Goal: Information Seeking & Learning: Check status

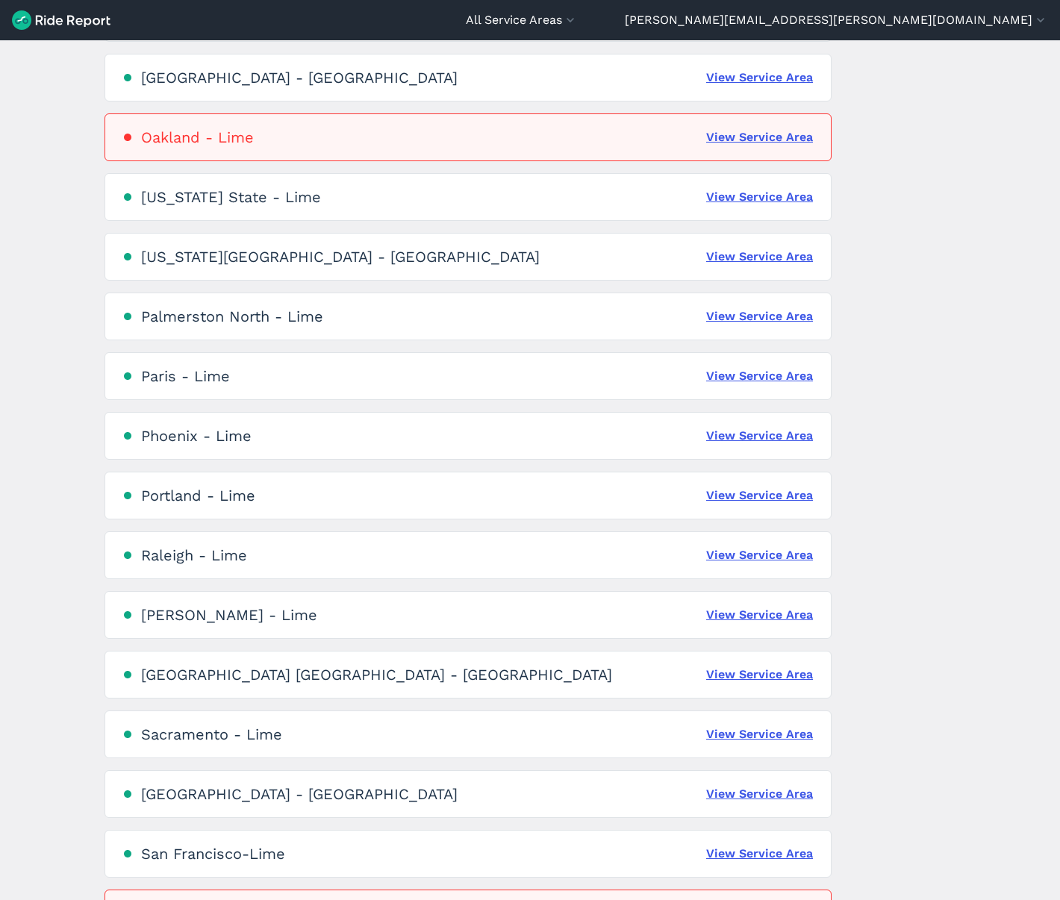
scroll to position [2520, 0]
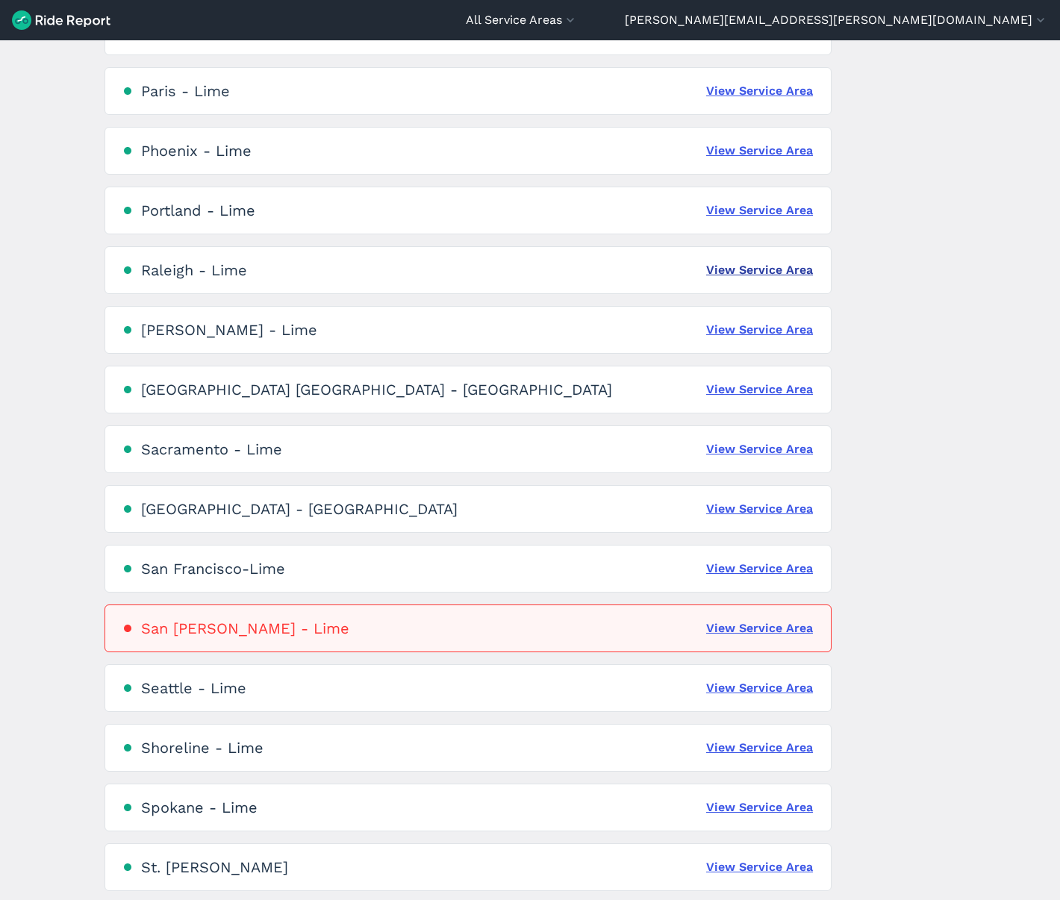
click at [755, 269] on link "View Service Area" at bounding box center [759, 270] width 107 height 18
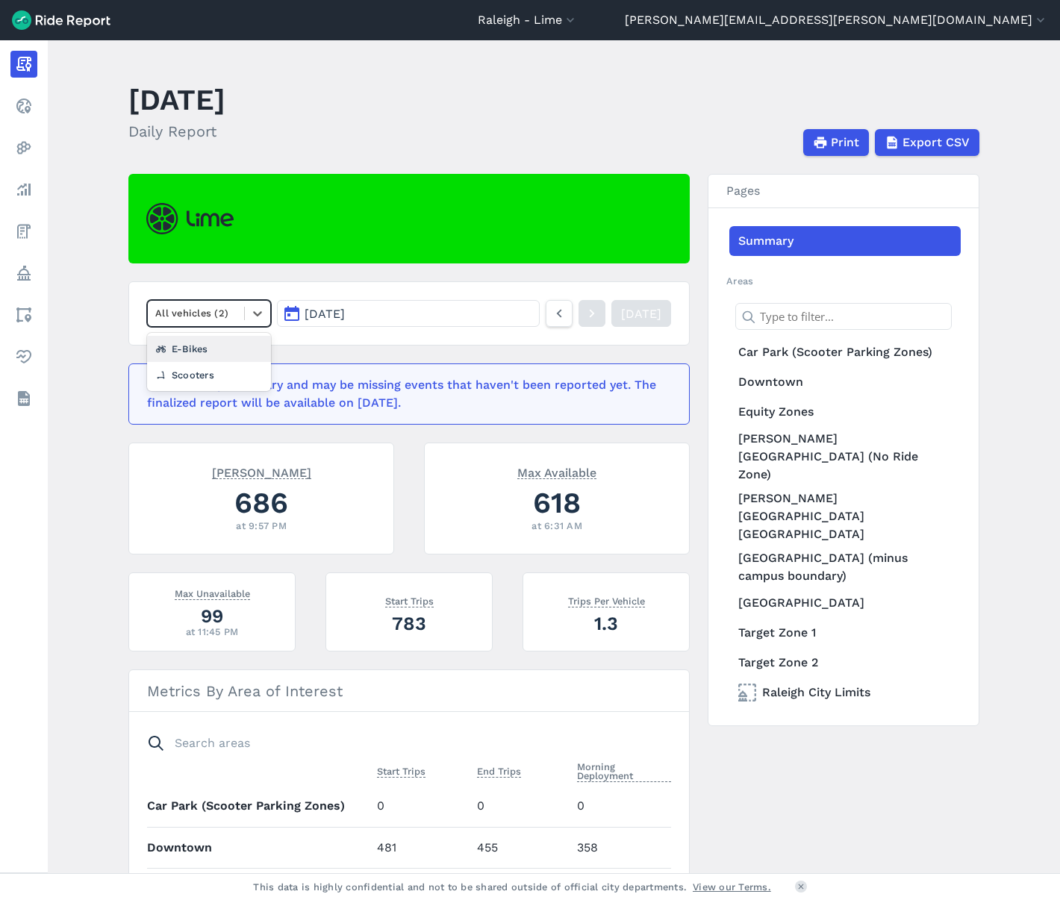
click at [202, 325] on div "All vehicles (2)" at bounding box center [209, 313] width 124 height 27
click at [298, 326] on button "[DATE]" at bounding box center [408, 313] width 263 height 27
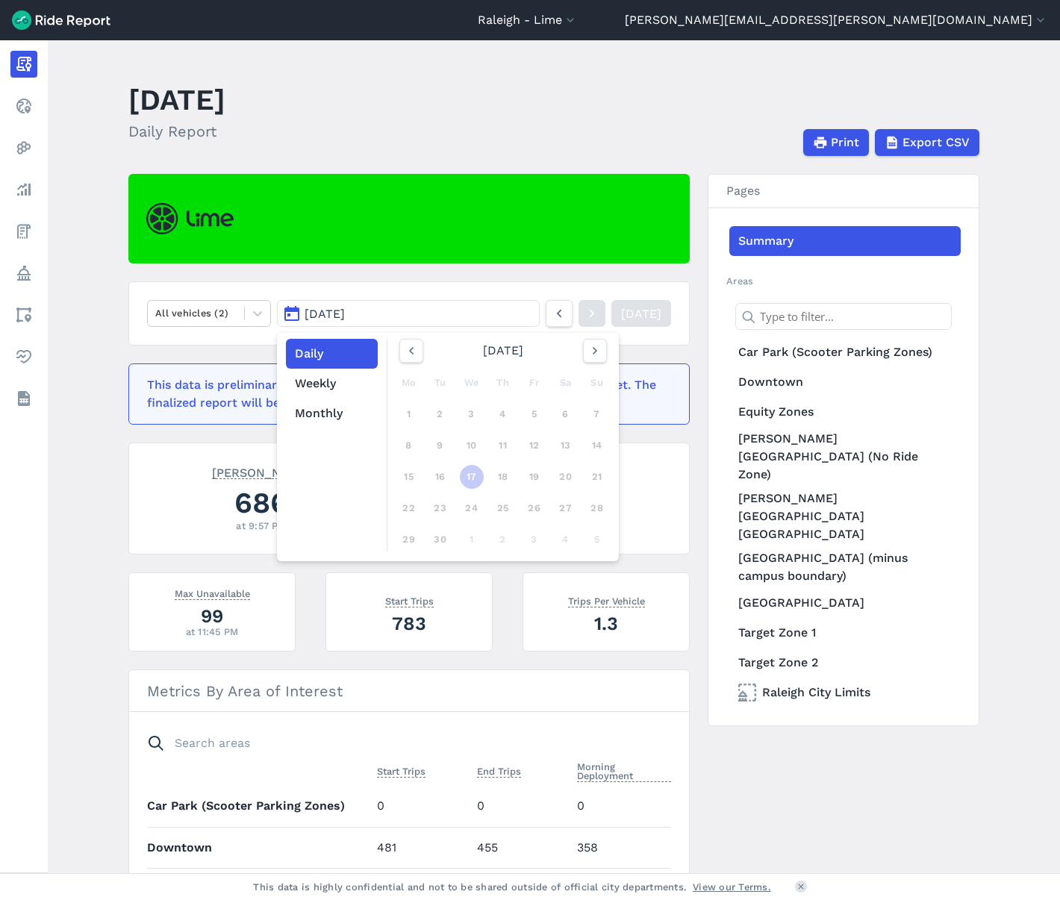
click at [316, 318] on span "[DATE]" at bounding box center [324, 314] width 40 height 14
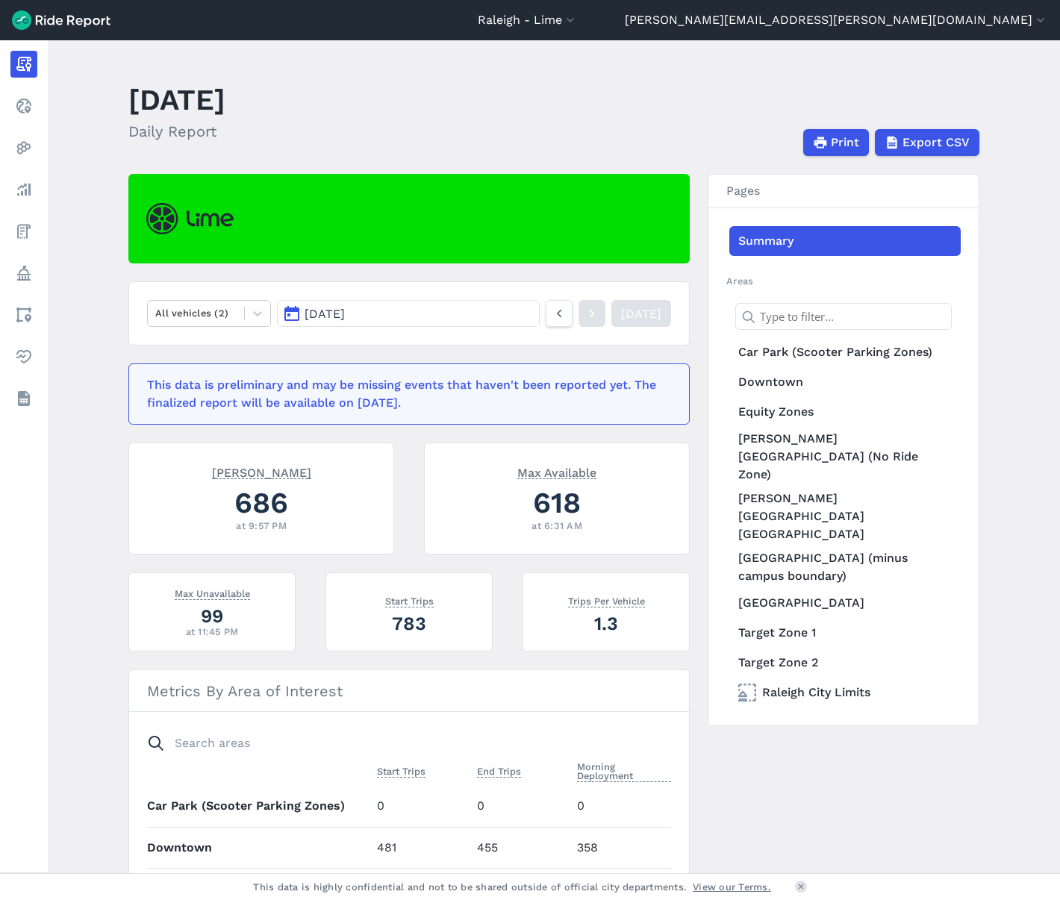
click at [316, 318] on span "[DATE]" at bounding box center [324, 314] width 40 height 14
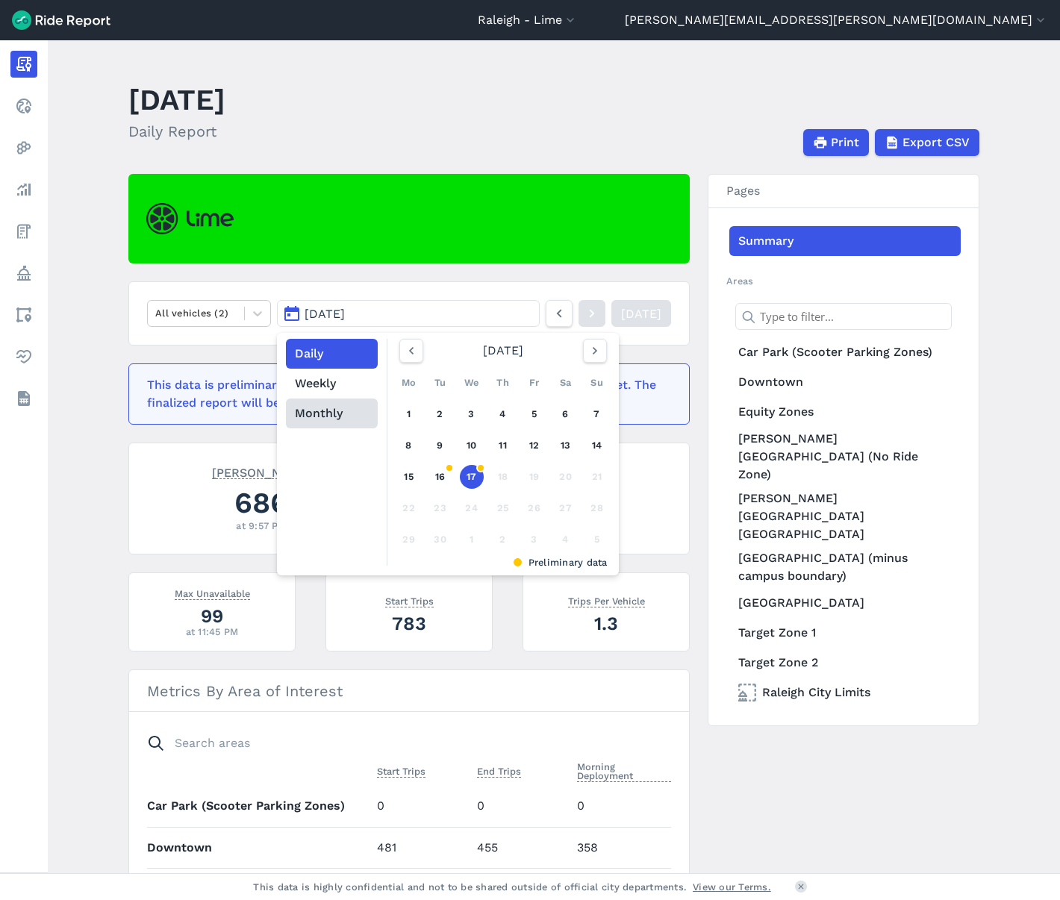
click at [321, 425] on button "Monthly" at bounding box center [332, 414] width 92 height 30
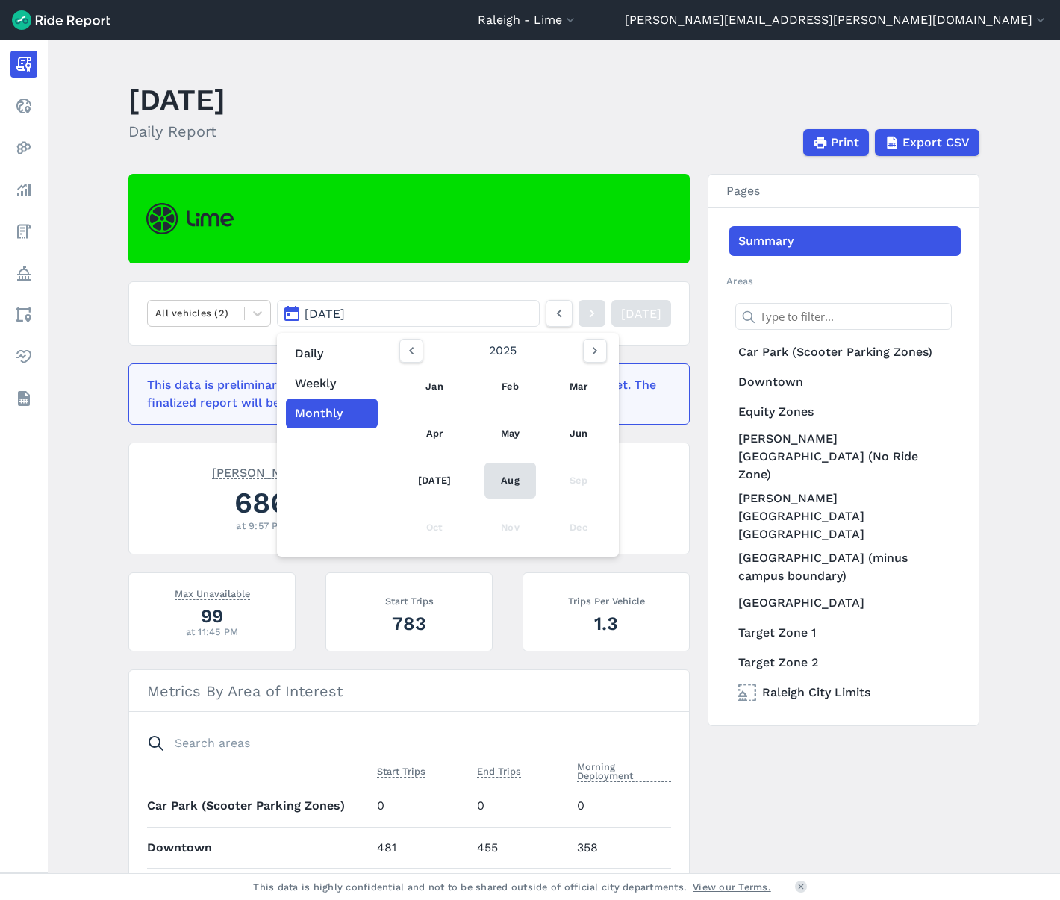
click at [507, 482] on link "Aug" at bounding box center [509, 481] width 51 height 36
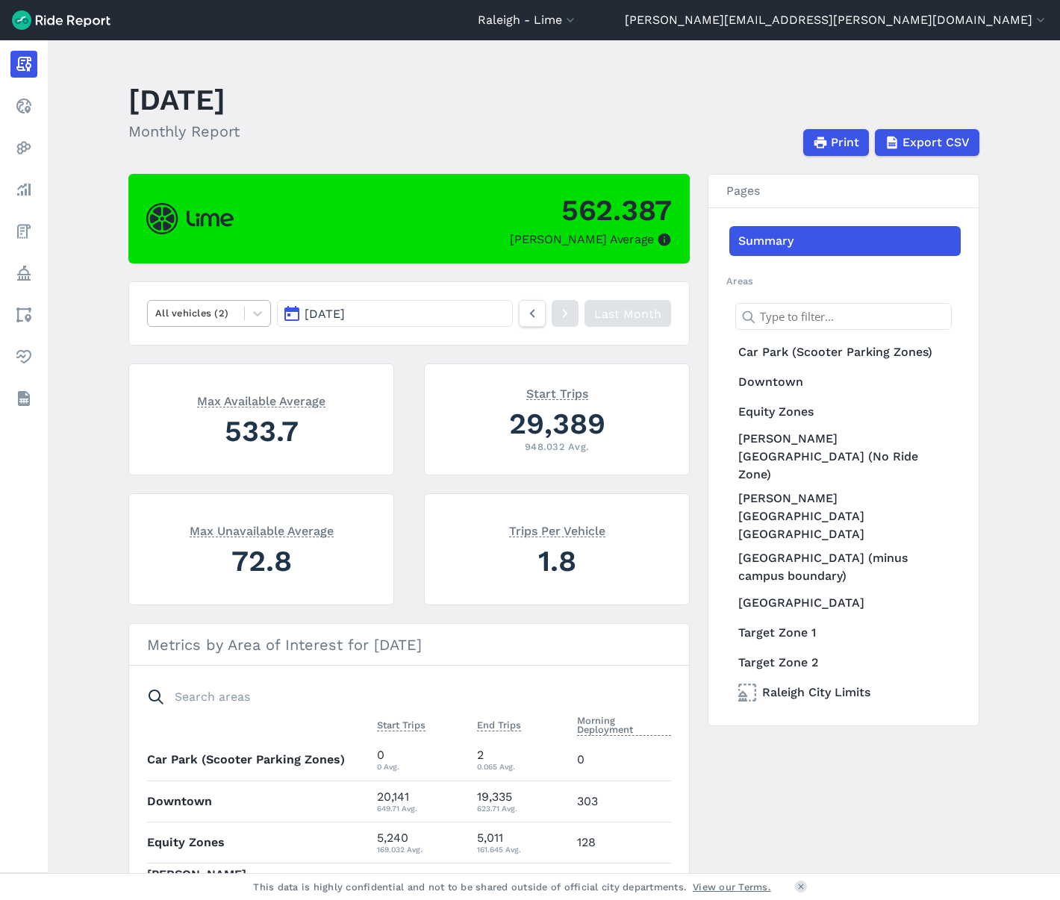
click at [223, 319] on div at bounding box center [195, 312] width 81 height 17
click at [220, 349] on div "E-Bikes" at bounding box center [209, 349] width 124 height 26
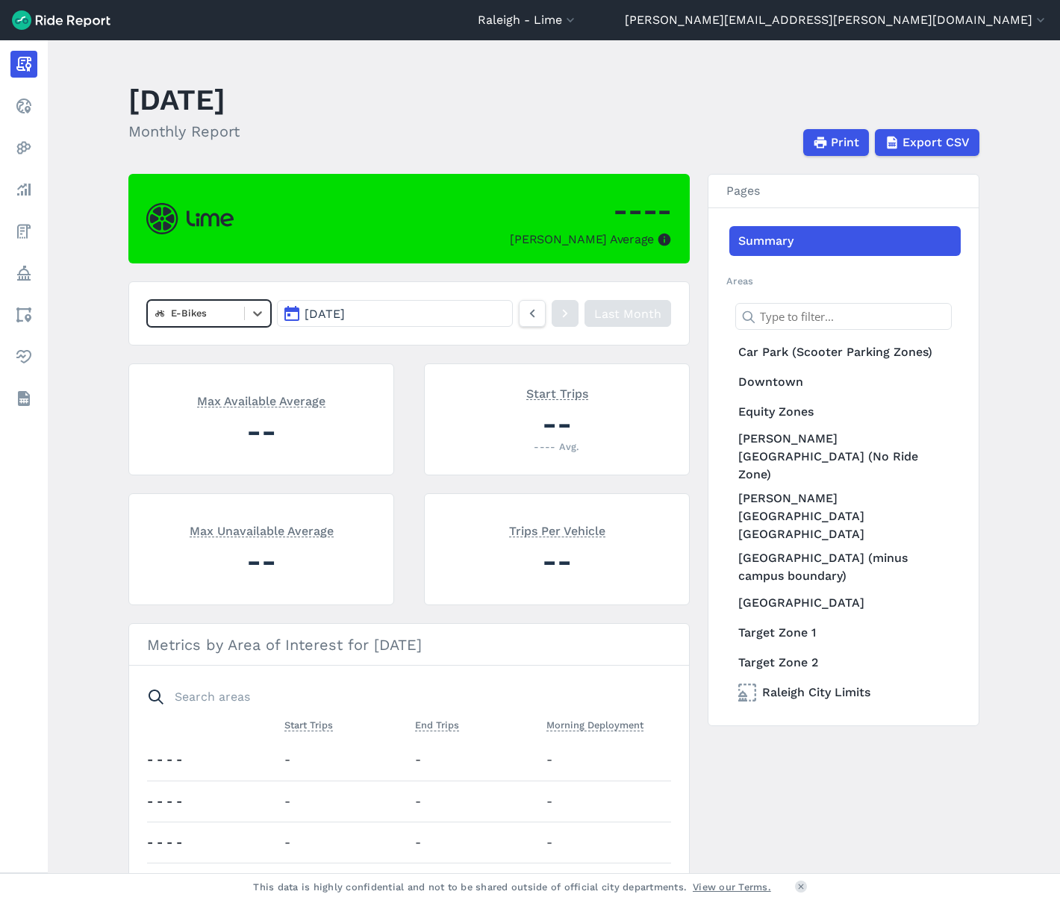
click at [359, 325] on button "[DATE]" at bounding box center [395, 313] width 236 height 27
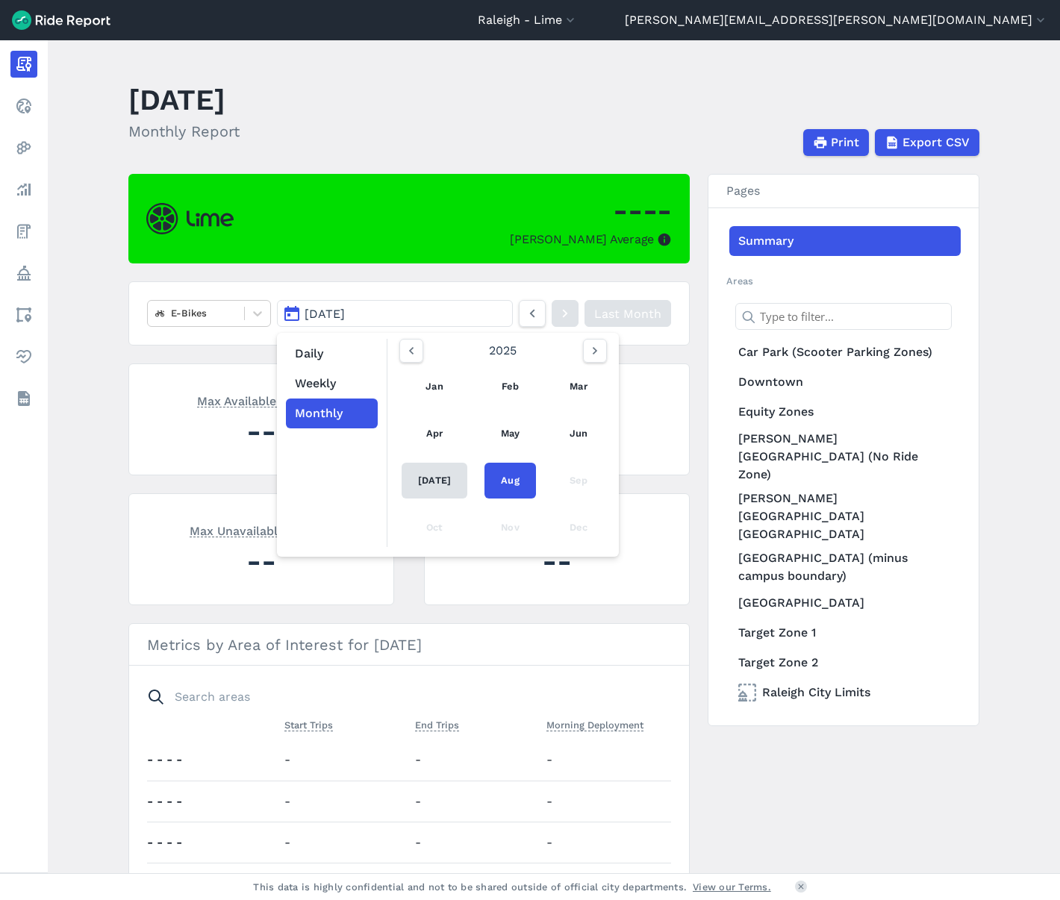
click at [435, 478] on link "[DATE]" at bounding box center [435, 481] width 66 height 36
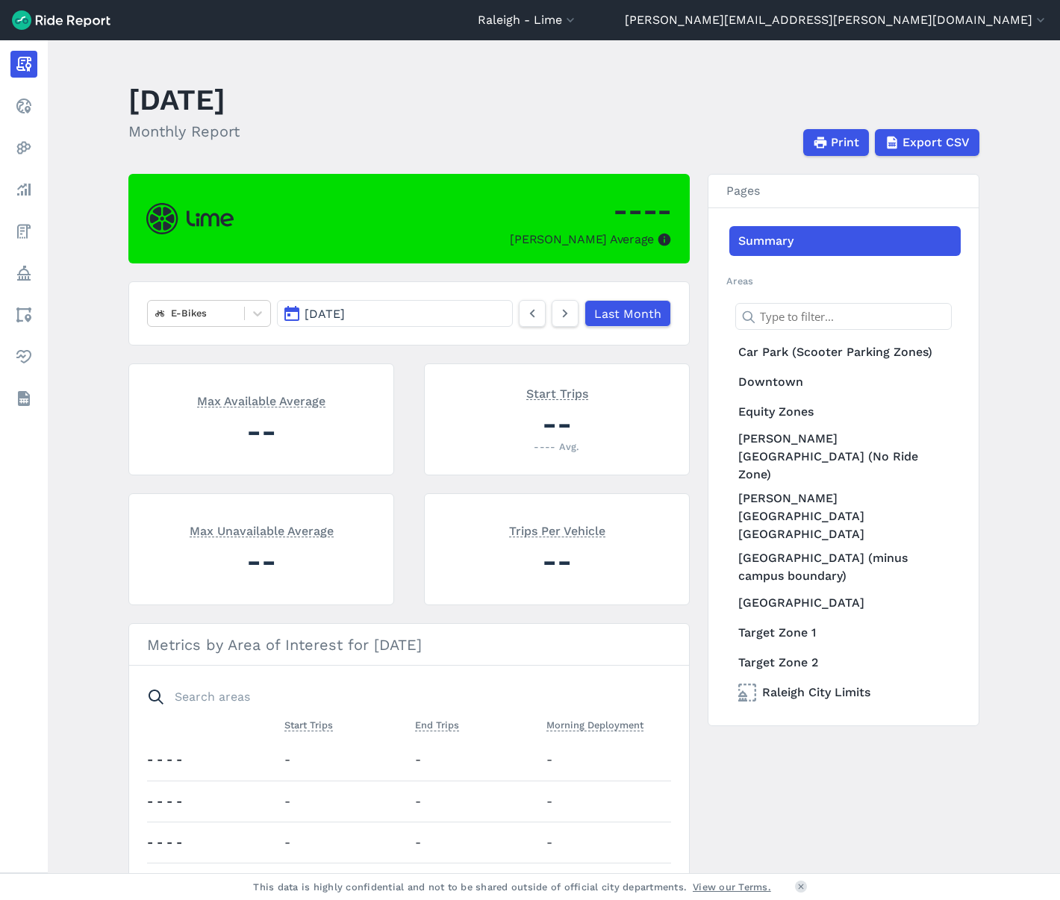
click at [434, 327] on nav "E-Bikes [DATE] Last Month" at bounding box center [408, 313] width 561 height 64
click at [439, 319] on button "[DATE]" at bounding box center [395, 313] width 236 height 27
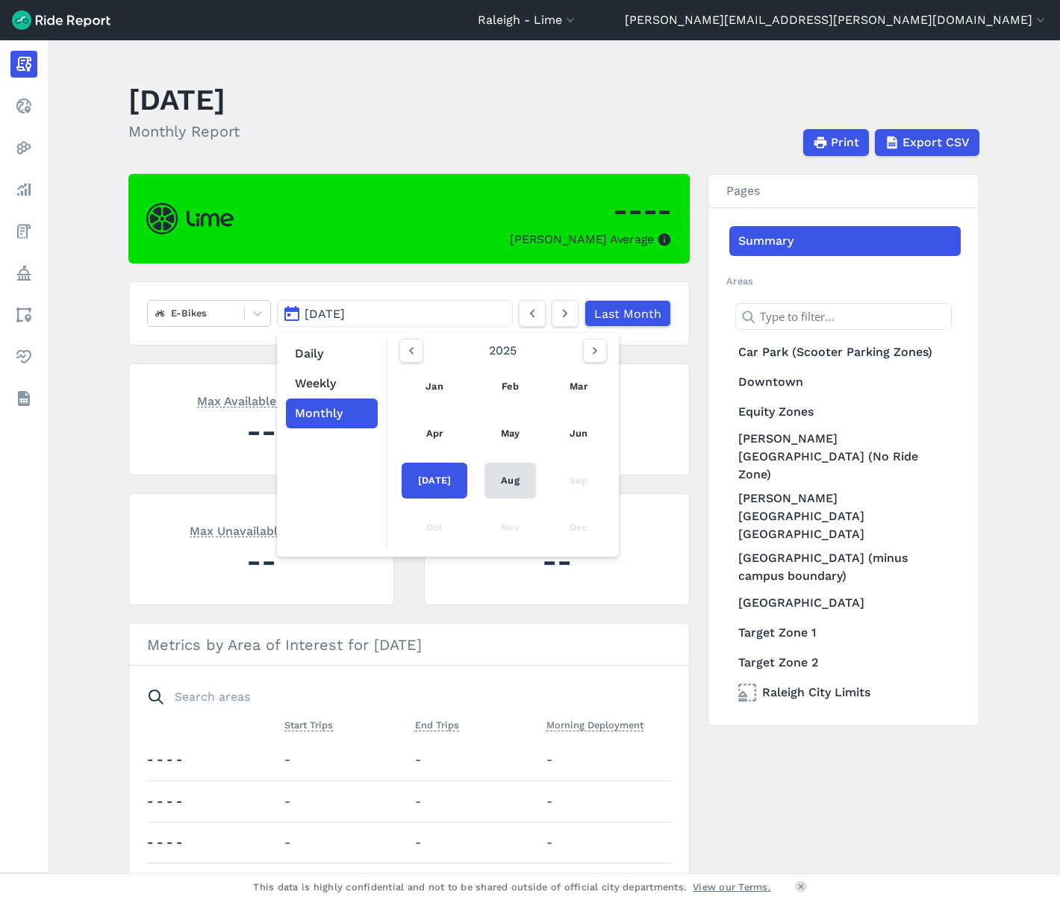
click at [492, 476] on link "Aug" at bounding box center [509, 481] width 51 height 36
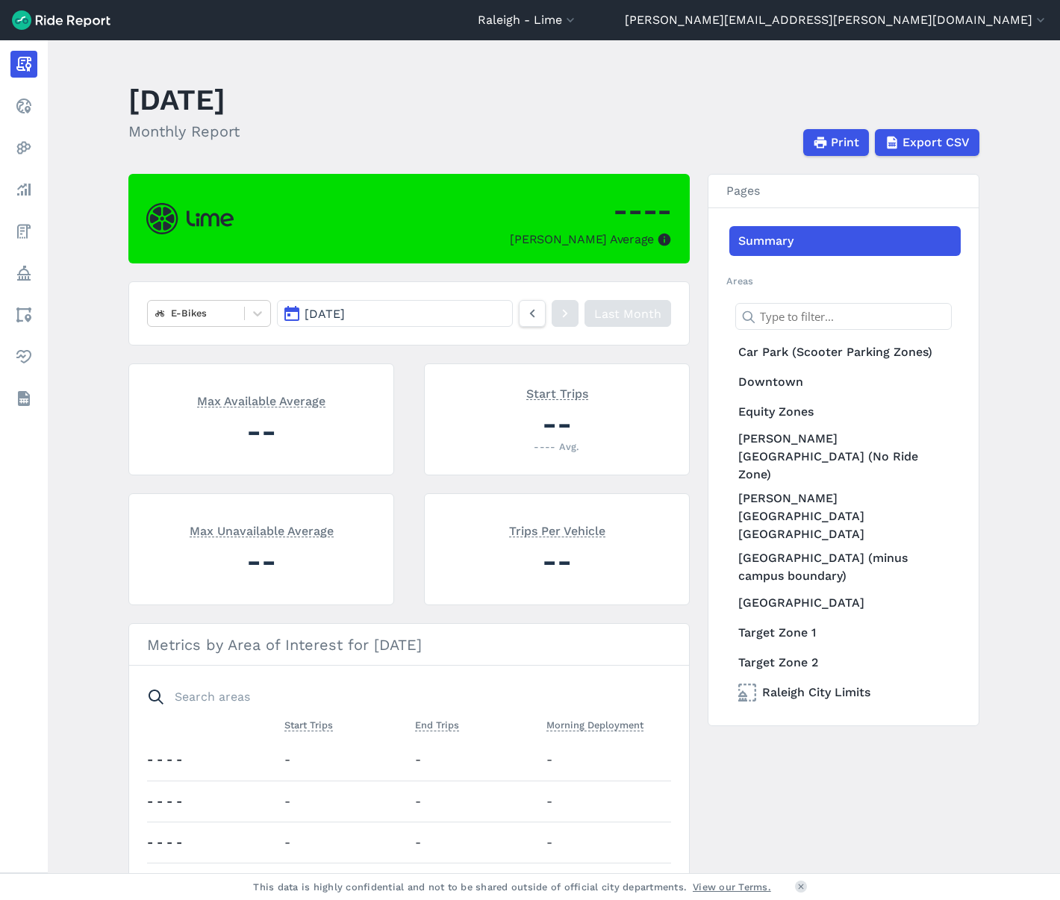
click at [250, 349] on article "---- [PERSON_NAME] Average E-Bikes [DATE] Last Month Max Available Average -- M…" at bounding box center [408, 569] width 561 height 790
click at [225, 320] on div at bounding box center [195, 312] width 81 height 17
click at [218, 344] on div "All vehicles (2)" at bounding box center [209, 349] width 124 height 26
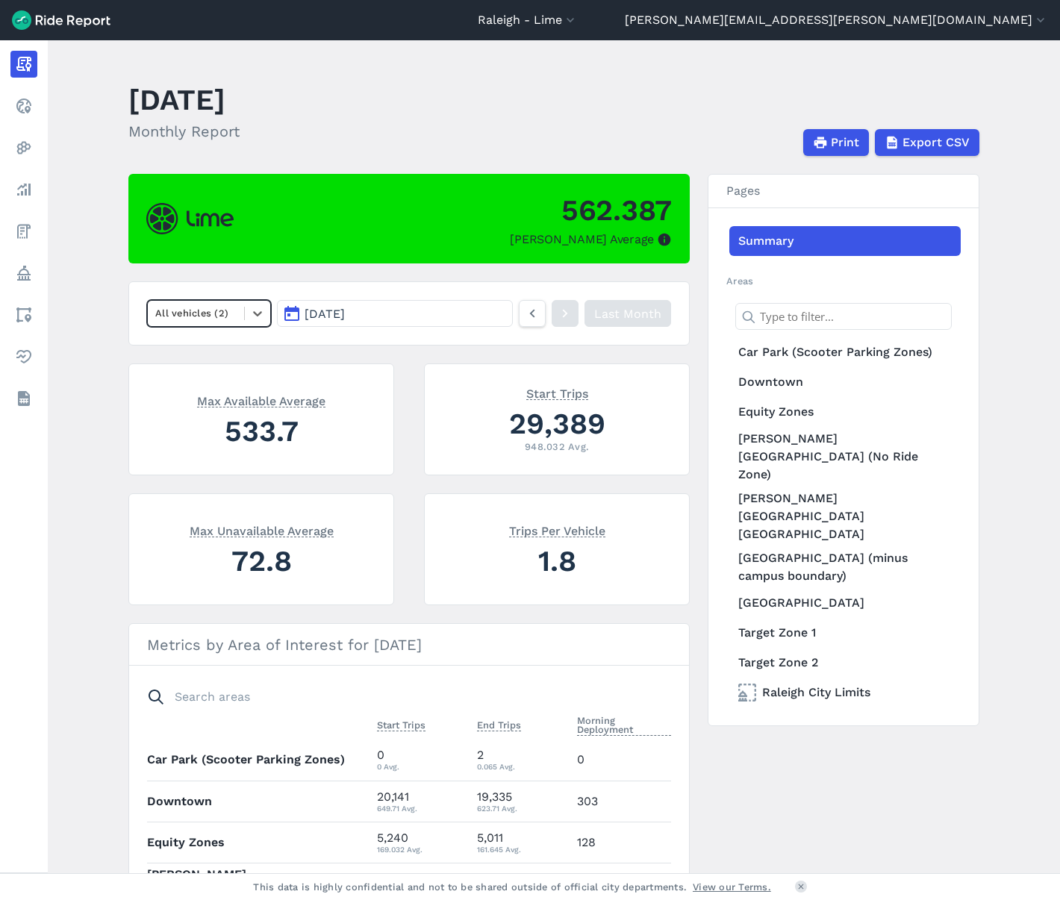
click at [335, 319] on span "[DATE]" at bounding box center [324, 314] width 40 height 14
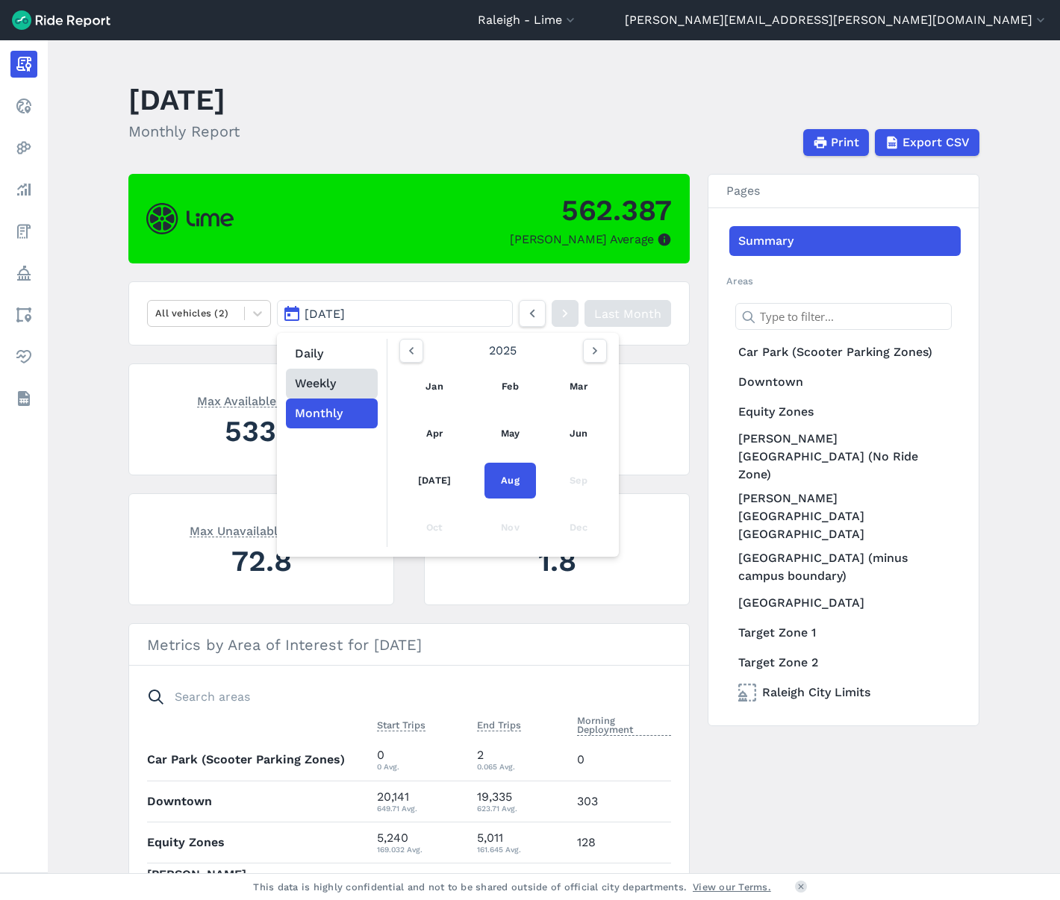
click at [349, 385] on button "Weekly" at bounding box center [332, 384] width 92 height 30
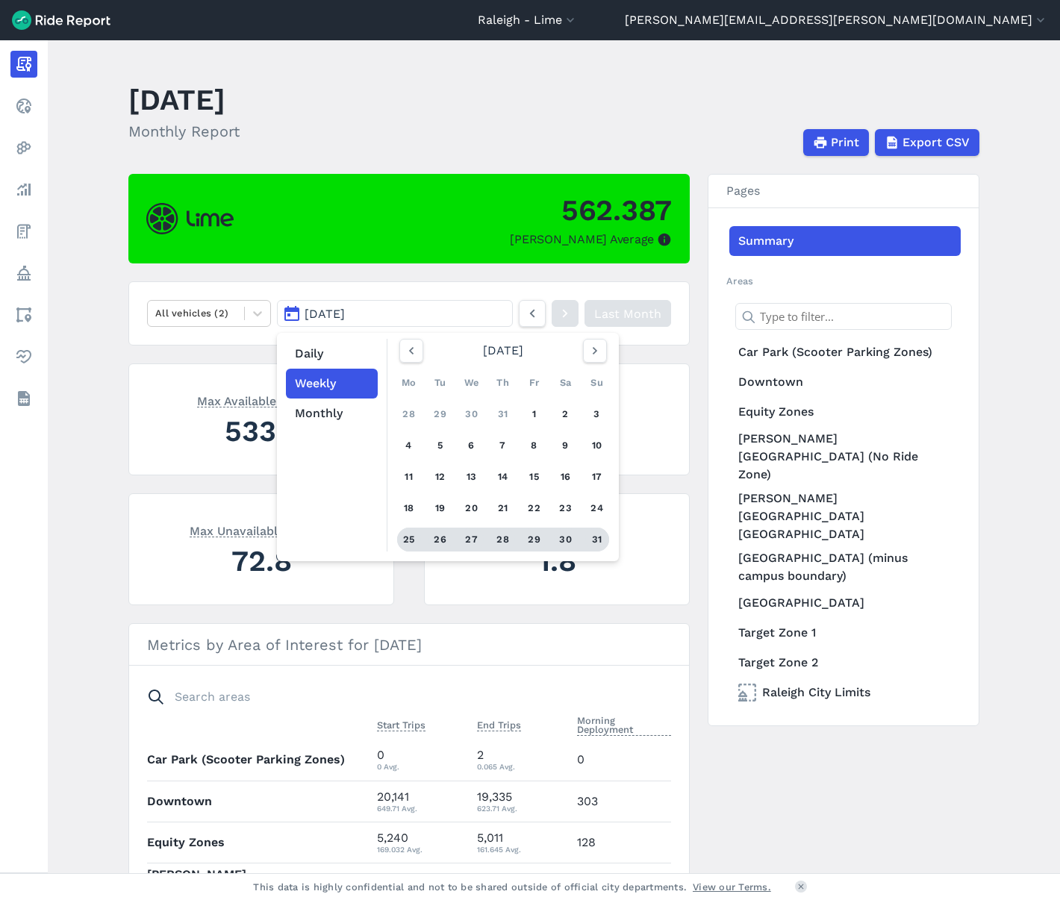
click at [550, 541] on link "25 26 27 28 29 30 31" at bounding box center [503, 540] width 212 height 24
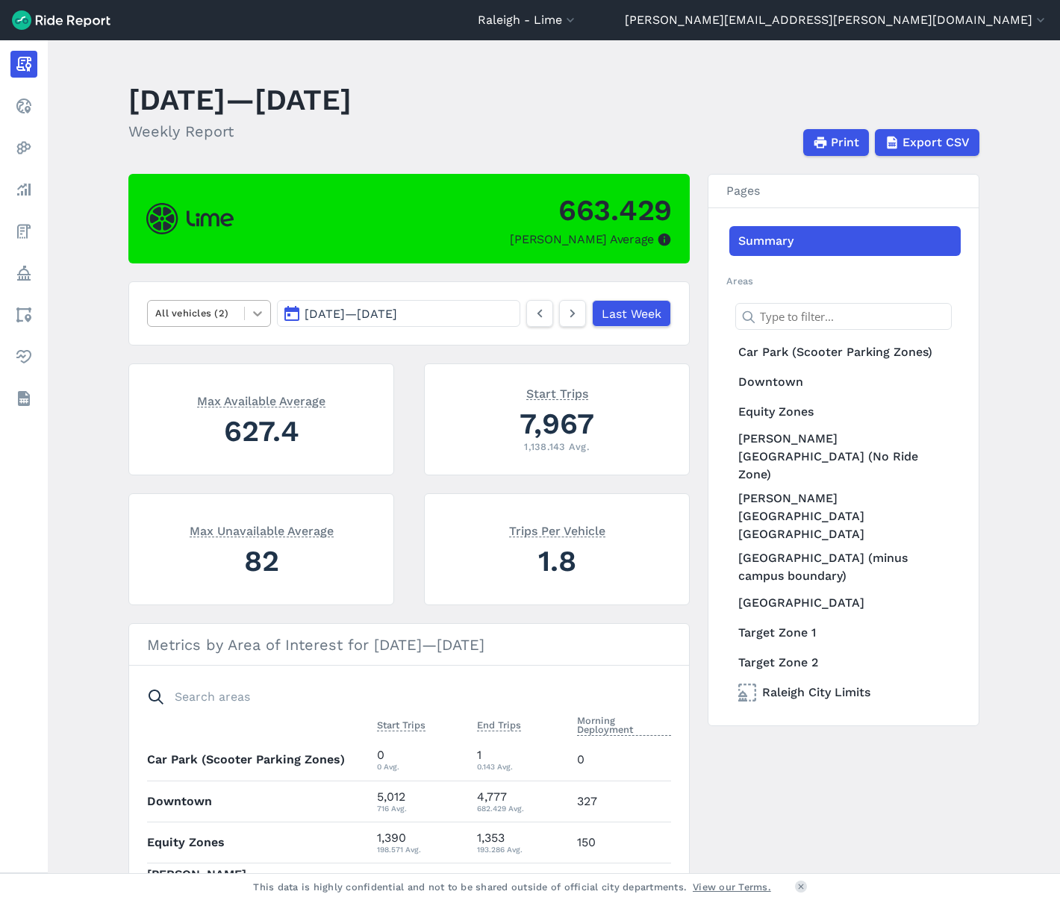
click at [257, 315] on icon at bounding box center [257, 313] width 15 height 15
click at [239, 354] on div "E-Bikes" at bounding box center [209, 349] width 124 height 26
click at [178, 315] on div at bounding box center [195, 312] width 81 height 17
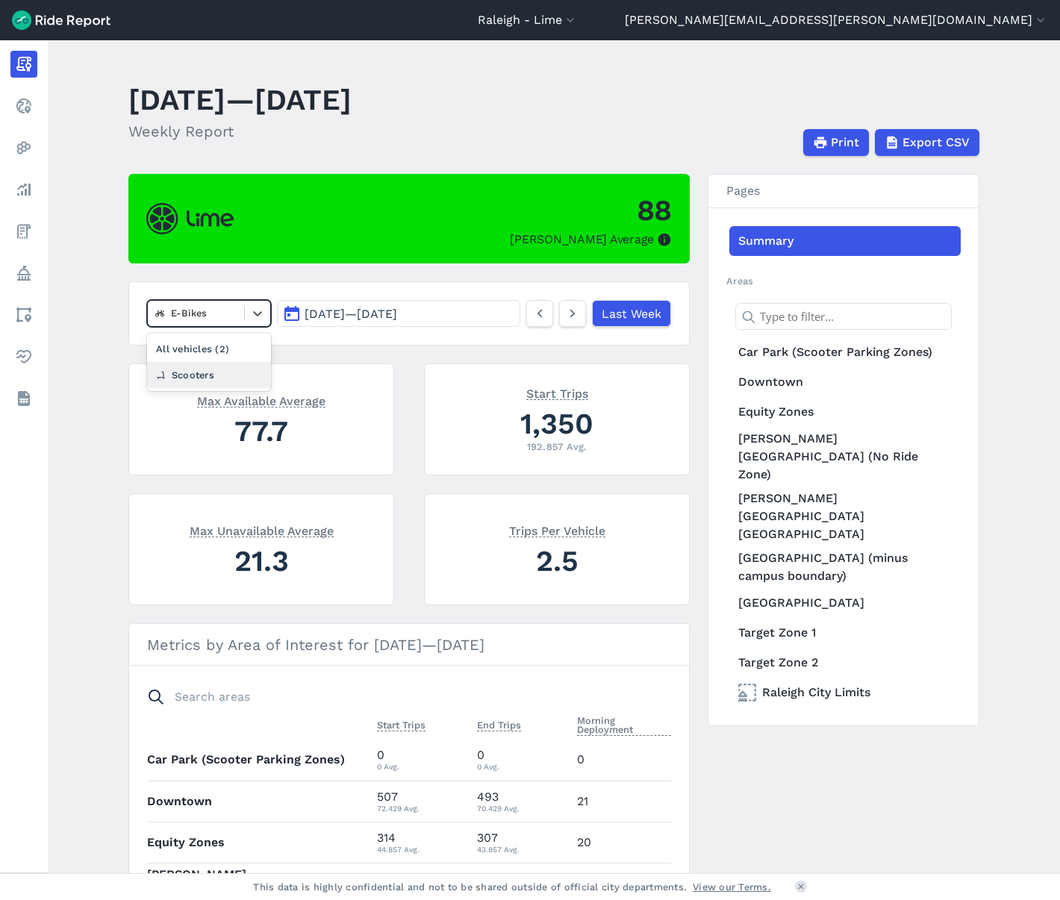
click at [204, 377] on div "Scooters" at bounding box center [209, 375] width 124 height 26
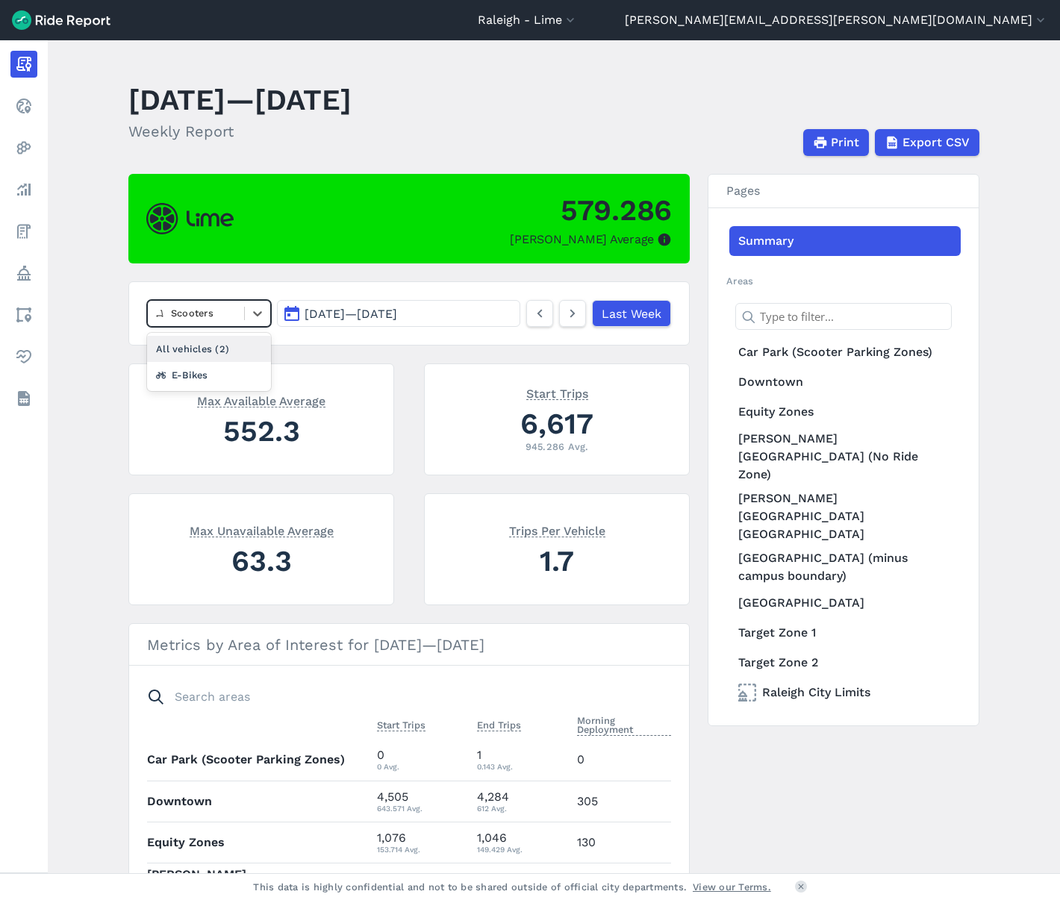
click at [207, 311] on div at bounding box center [195, 312] width 81 height 17
click at [196, 373] on div "E-Bikes" at bounding box center [209, 375] width 124 height 26
click at [340, 314] on span "[DATE] — [DATE]" at bounding box center [350, 314] width 93 height 14
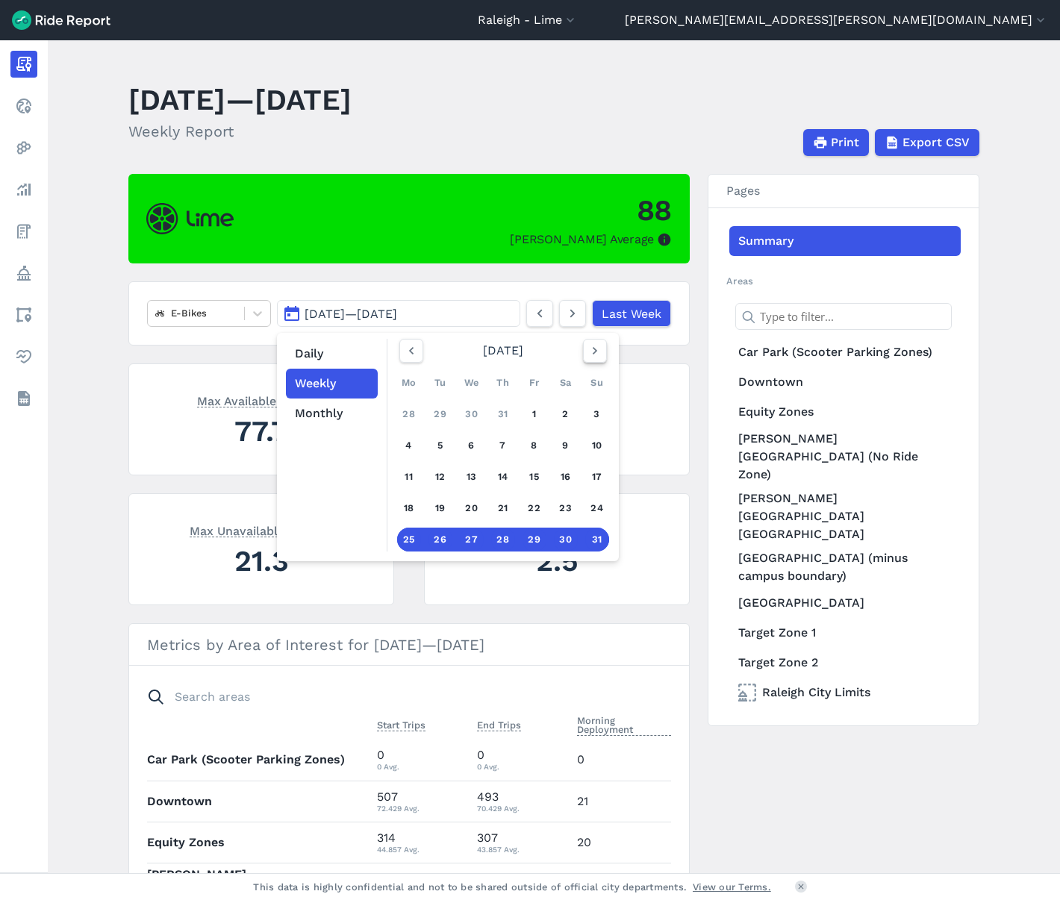
click at [593, 362] on button "button" at bounding box center [595, 351] width 24 height 24
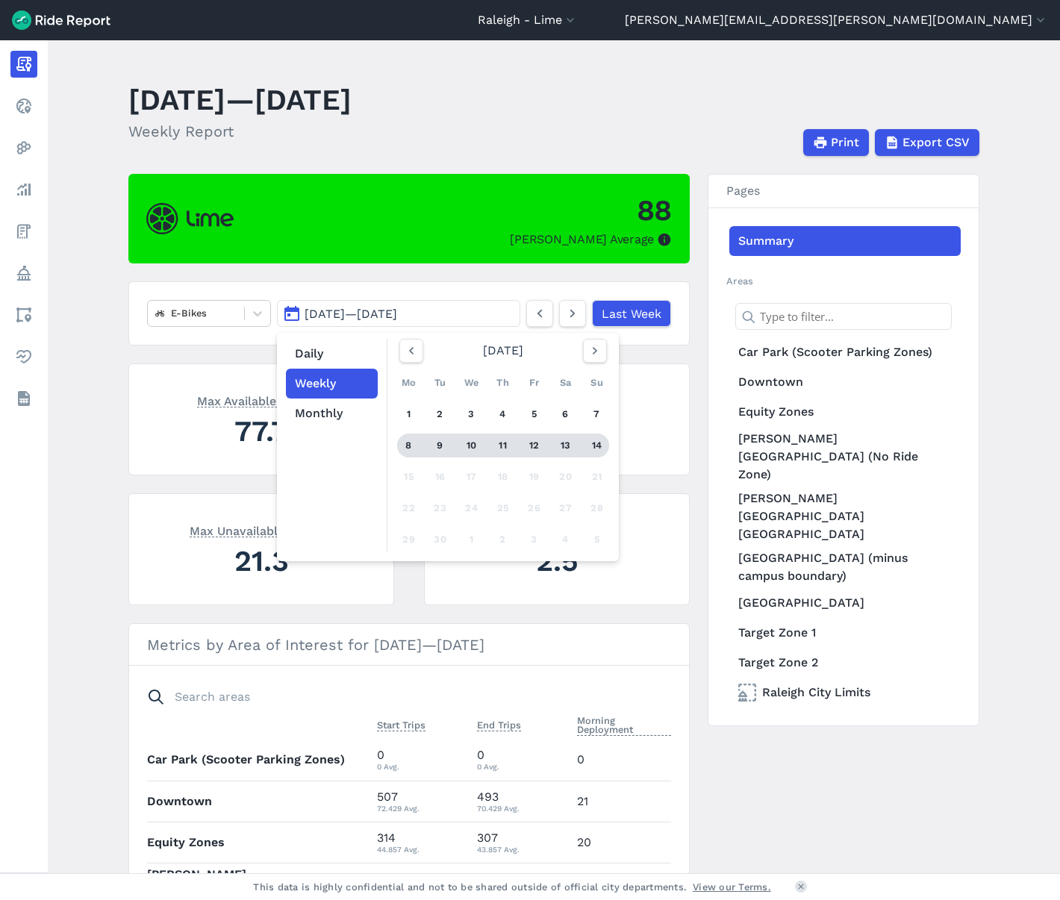
click at [405, 444] on div "8" at bounding box center [409, 446] width 24 height 24
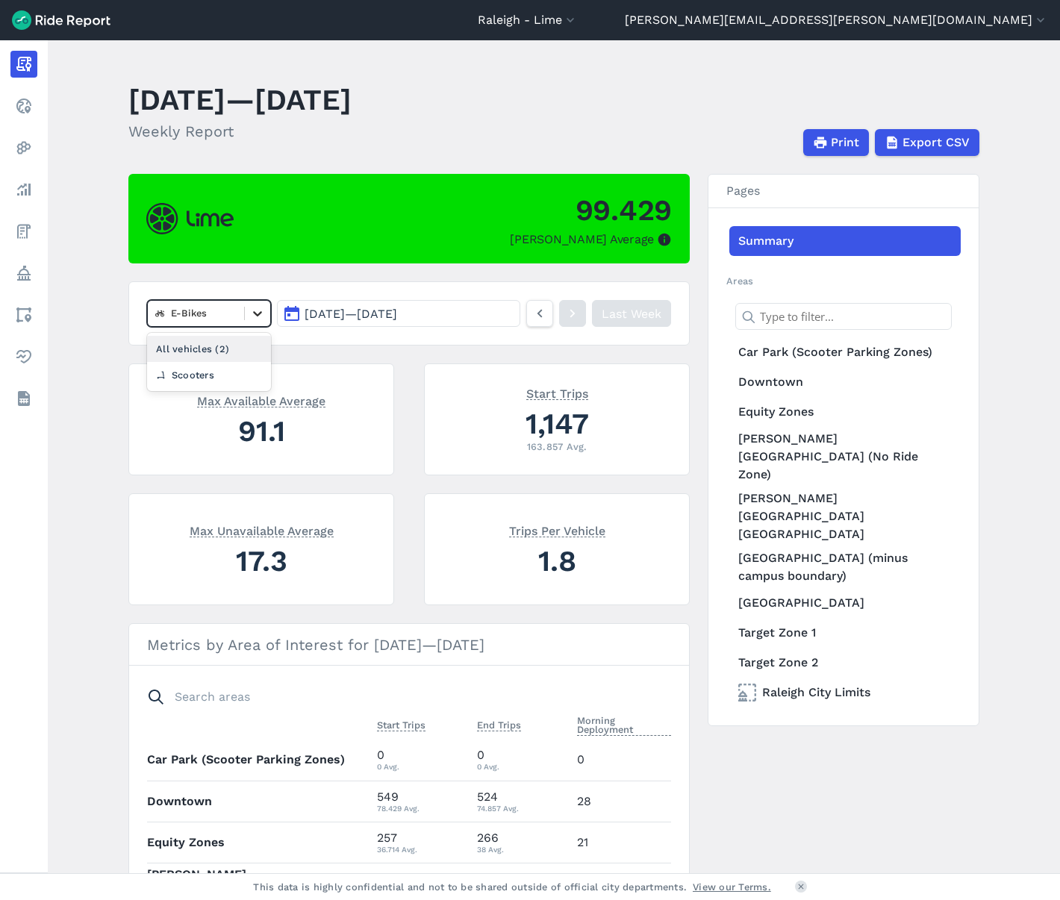
click at [245, 319] on div at bounding box center [257, 313] width 25 height 25
click at [241, 374] on div "Scooters" at bounding box center [209, 375] width 124 height 26
